Goal: Check status: Check status

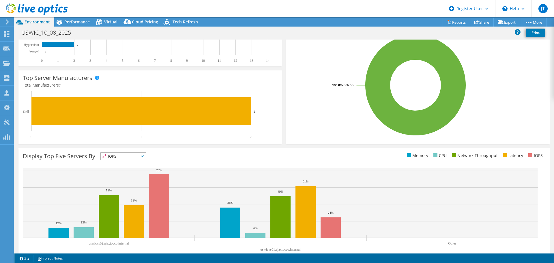
scroll to position [115, 0]
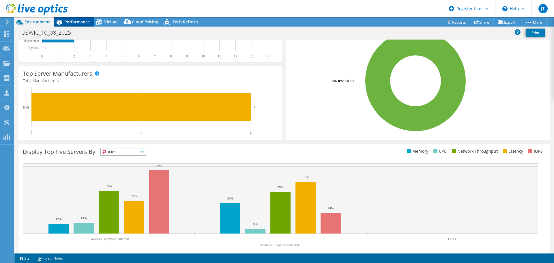
click at [81, 24] on span "Performance" at bounding box center [76, 21] width 25 height 5
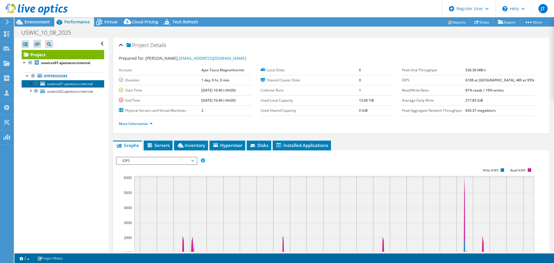
click at [71, 84] on span "uswicvs01.ajaxtocco.internal" at bounding box center [70, 83] width 46 height 5
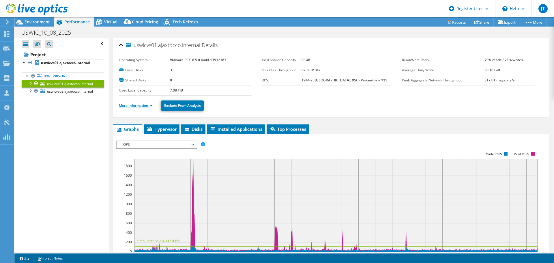
click at [128, 107] on link "More Information" at bounding box center [136, 105] width 34 height 5
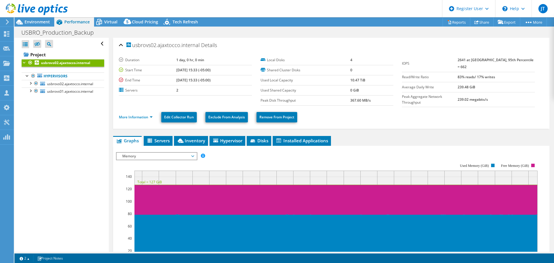
select select "USD"
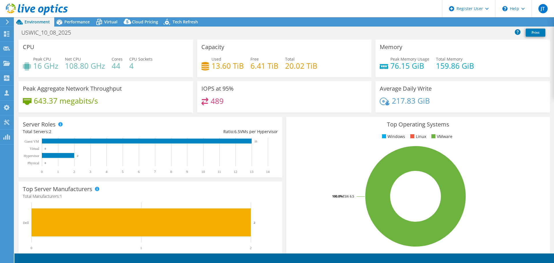
select select "USD"
